Goal: Task Accomplishment & Management: Complete application form

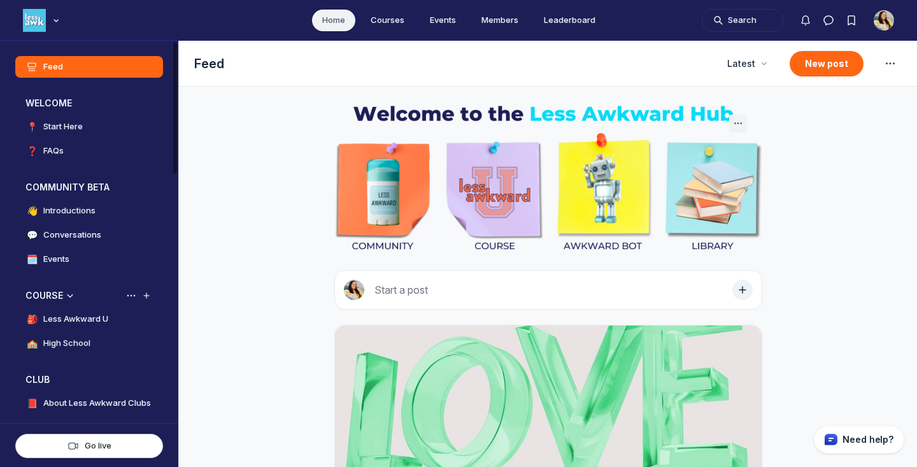
scroll to position [102, 0]
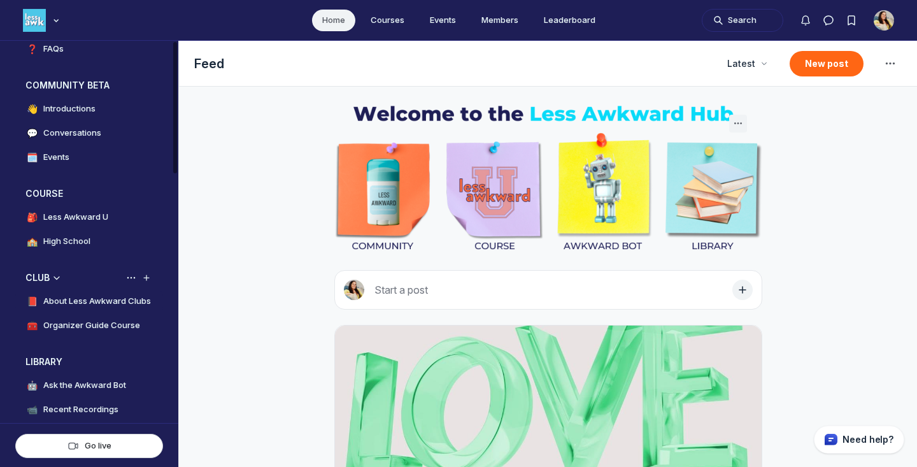
click at [90, 300] on h4 "About Less Awkward Clubs" at bounding box center [97, 301] width 108 height 13
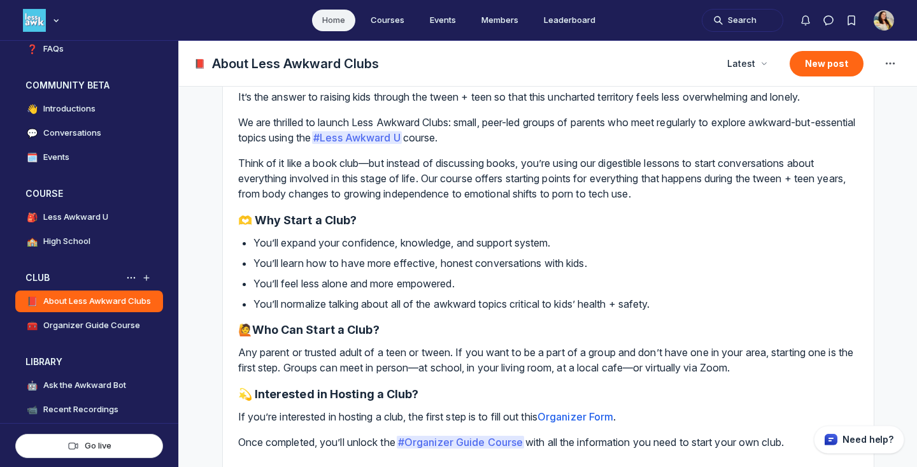
scroll to position [153, 0]
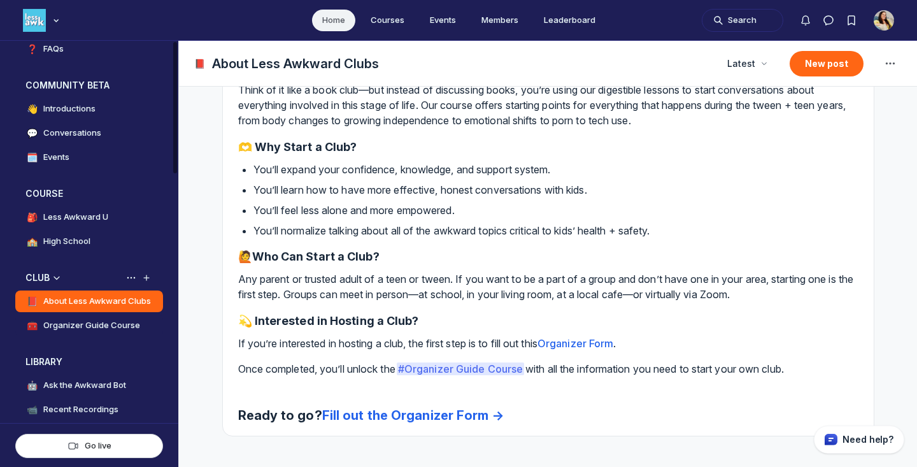
click at [102, 321] on h4 "Organizer Guide Course" at bounding box center [91, 325] width 97 height 13
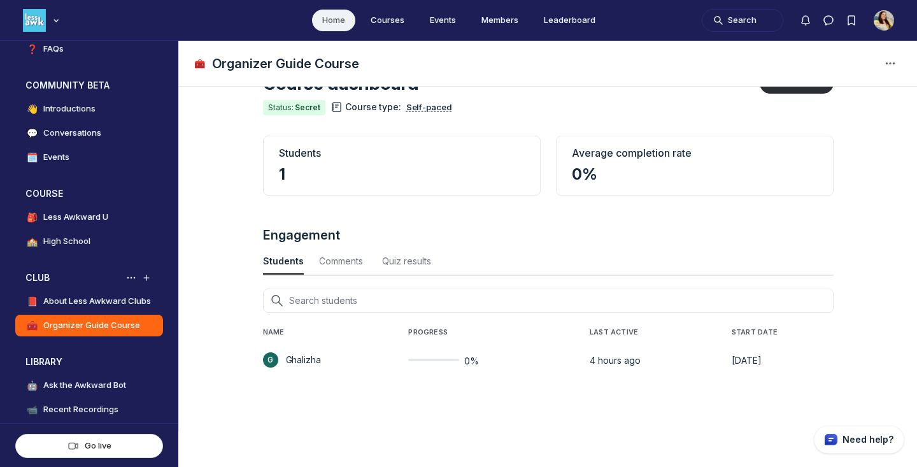
scroll to position [46, 0]
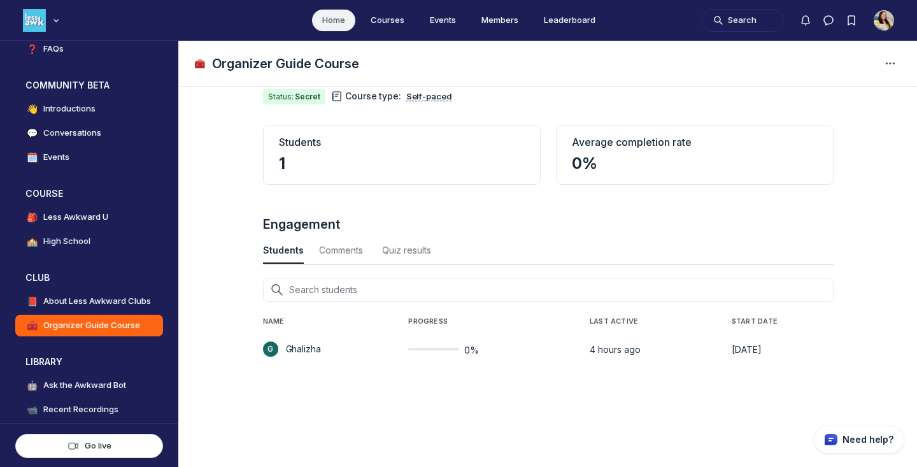
click at [372, 145] on div "Students" at bounding box center [402, 142] width 246 height 13
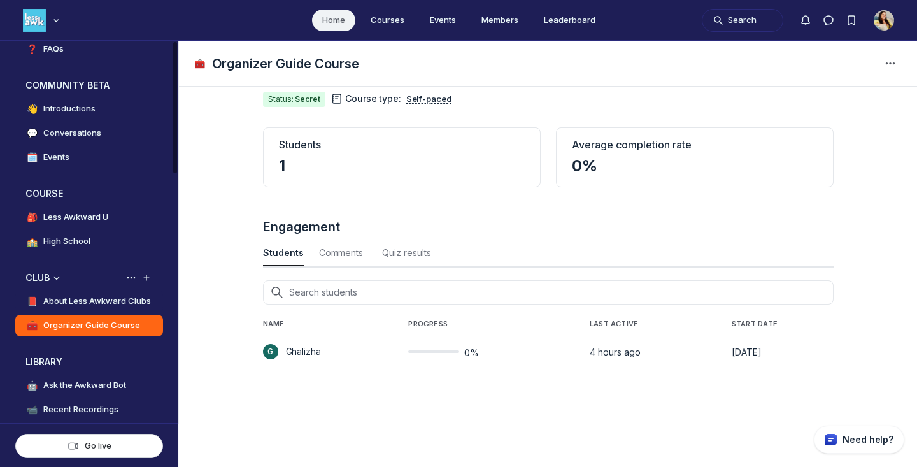
click at [104, 300] on h4 "About Less Awkward Clubs" at bounding box center [97, 301] width 108 height 13
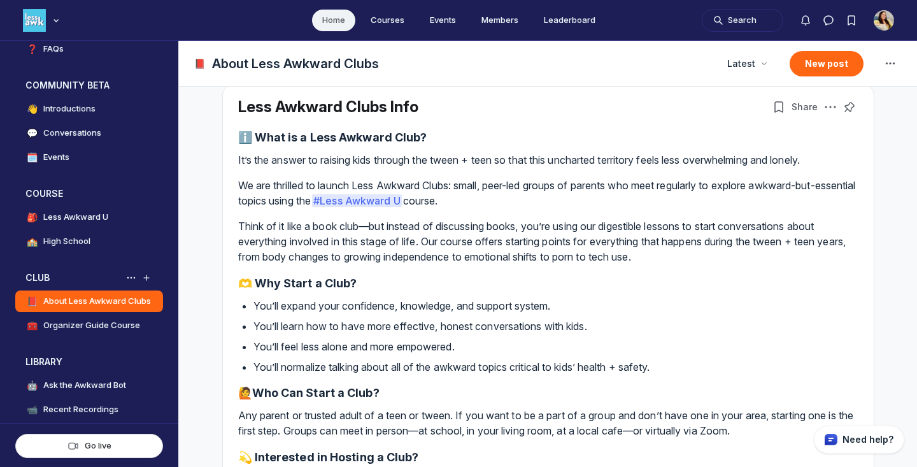
scroll to position [153, 0]
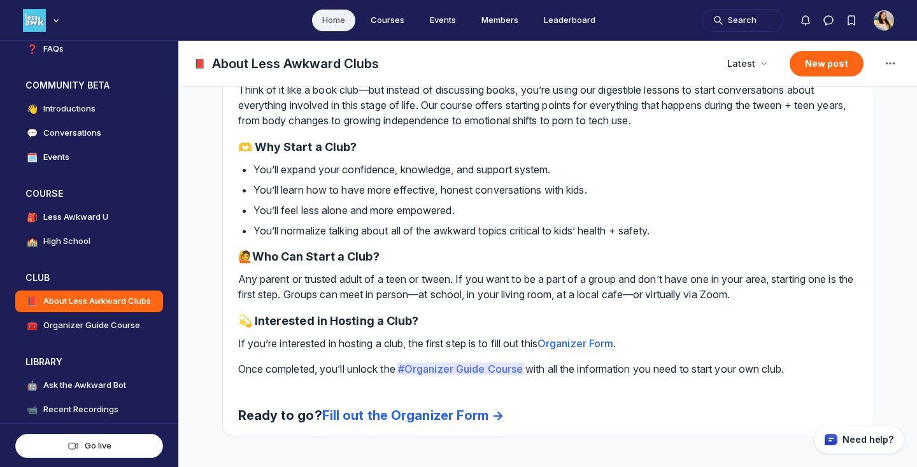
click at [372, 419] on link "Fill out the Organizer Form →" at bounding box center [413, 414] width 182 height 15
click at [373, 412] on link "Fill out the Organizer Form →" at bounding box center [413, 414] width 182 height 15
